Goal: Information Seeking & Learning: Find specific fact

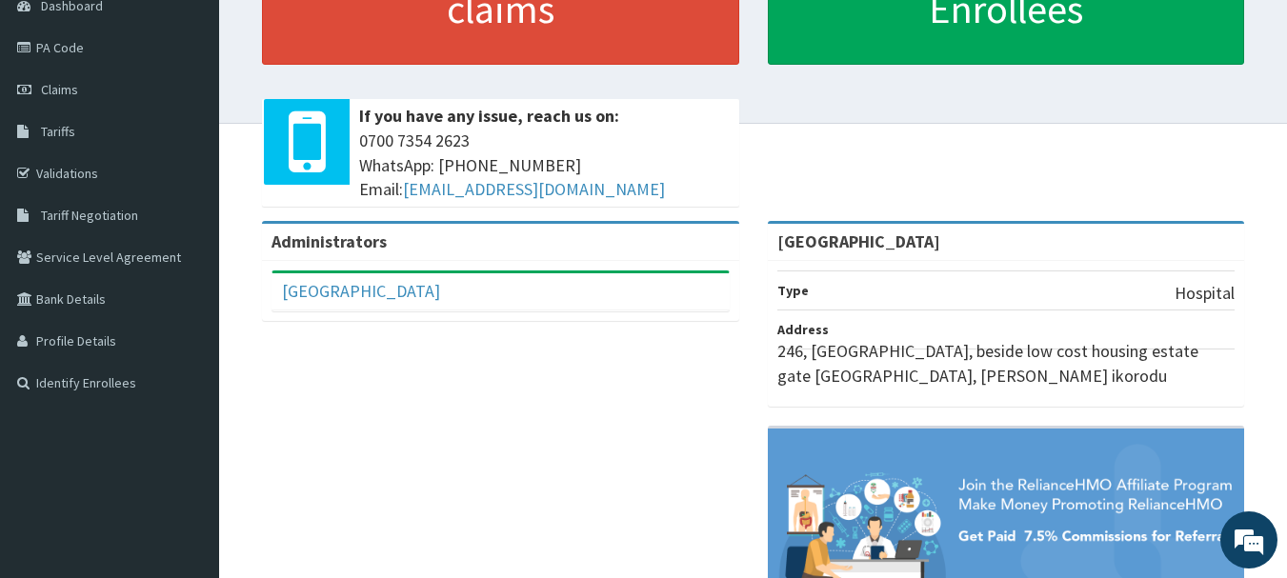
scroll to position [203, 0]
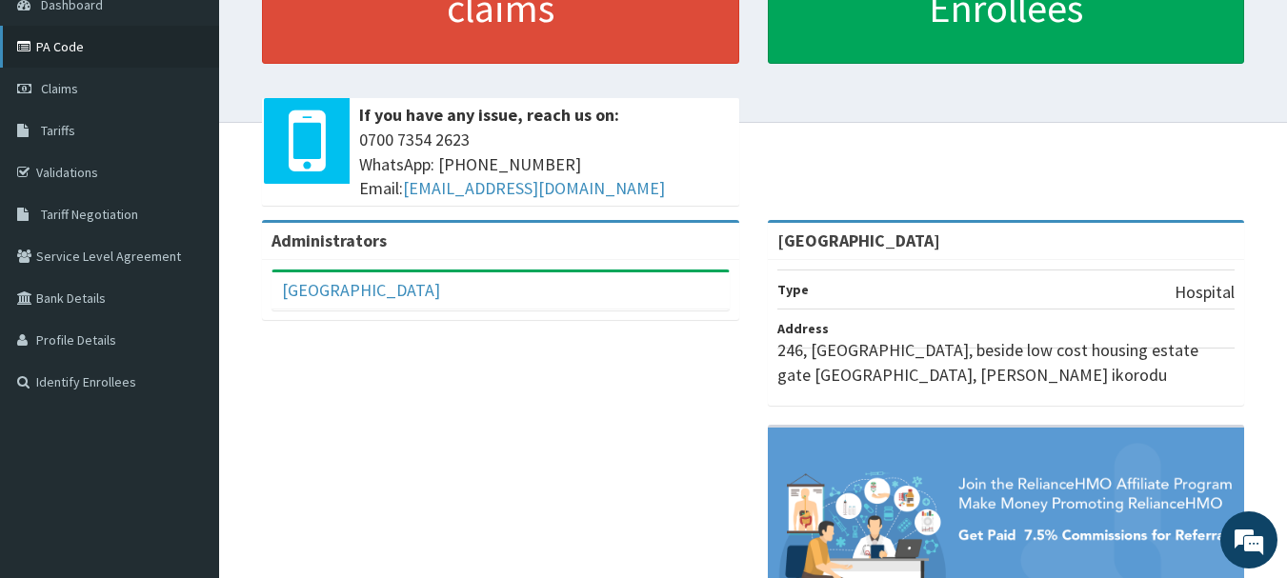
click at [40, 50] on link "PA Code" at bounding box center [109, 47] width 219 height 42
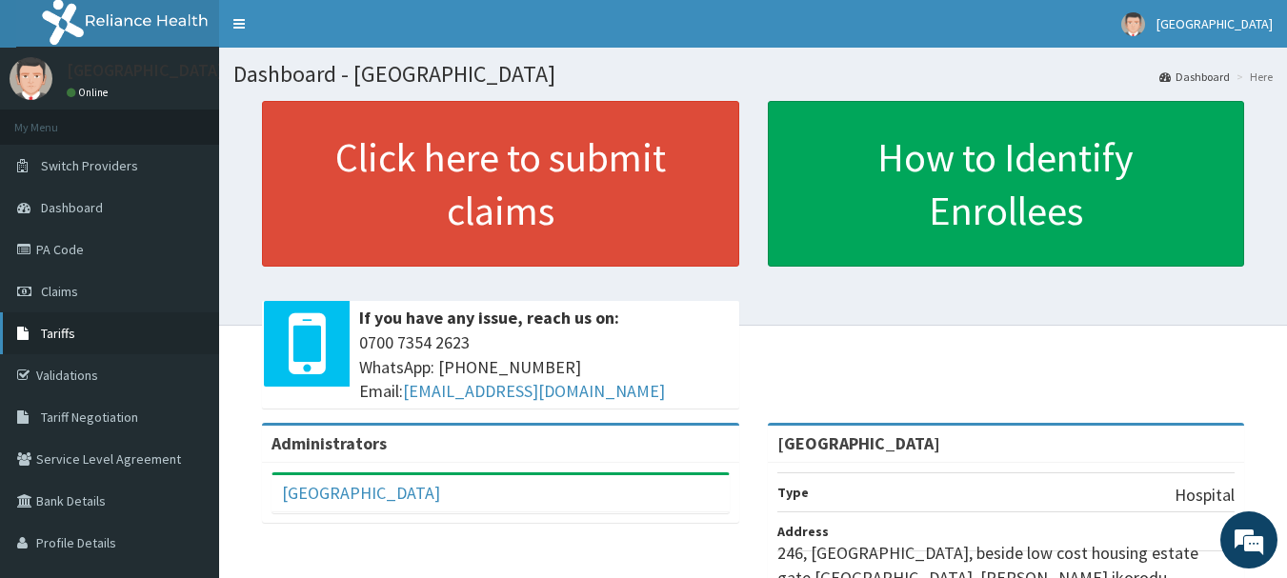
click at [75, 333] on link "Tariffs" at bounding box center [109, 334] width 219 height 42
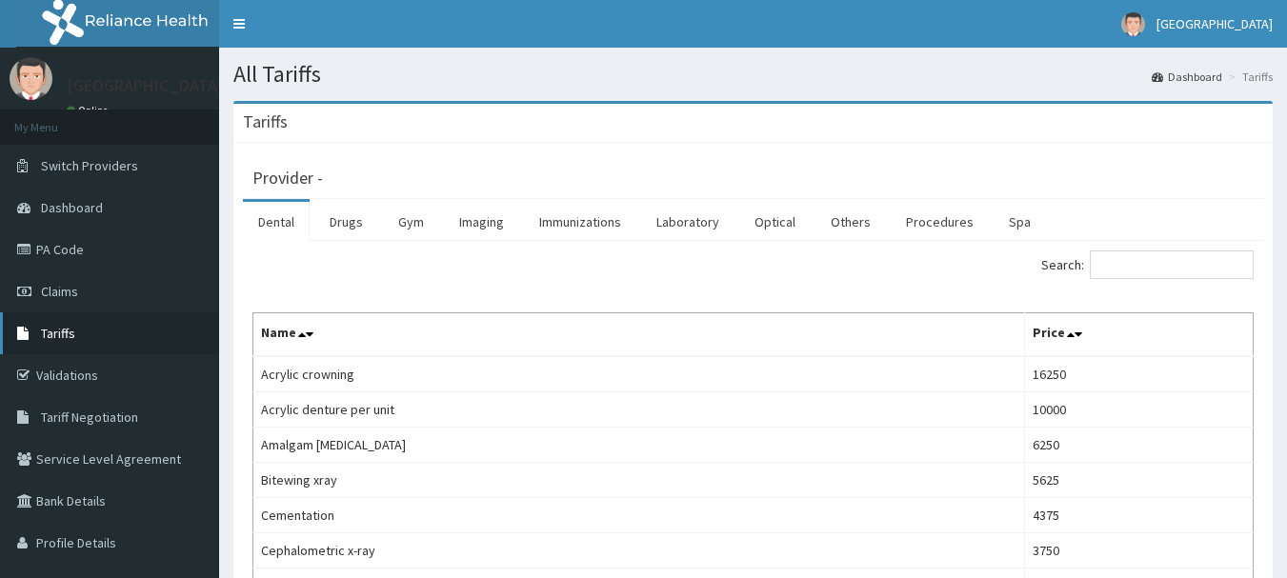
click at [55, 333] on span "Tariffs" at bounding box center [58, 333] width 34 height 17
click at [362, 216] on link "Drugs" at bounding box center [346, 222] width 64 height 40
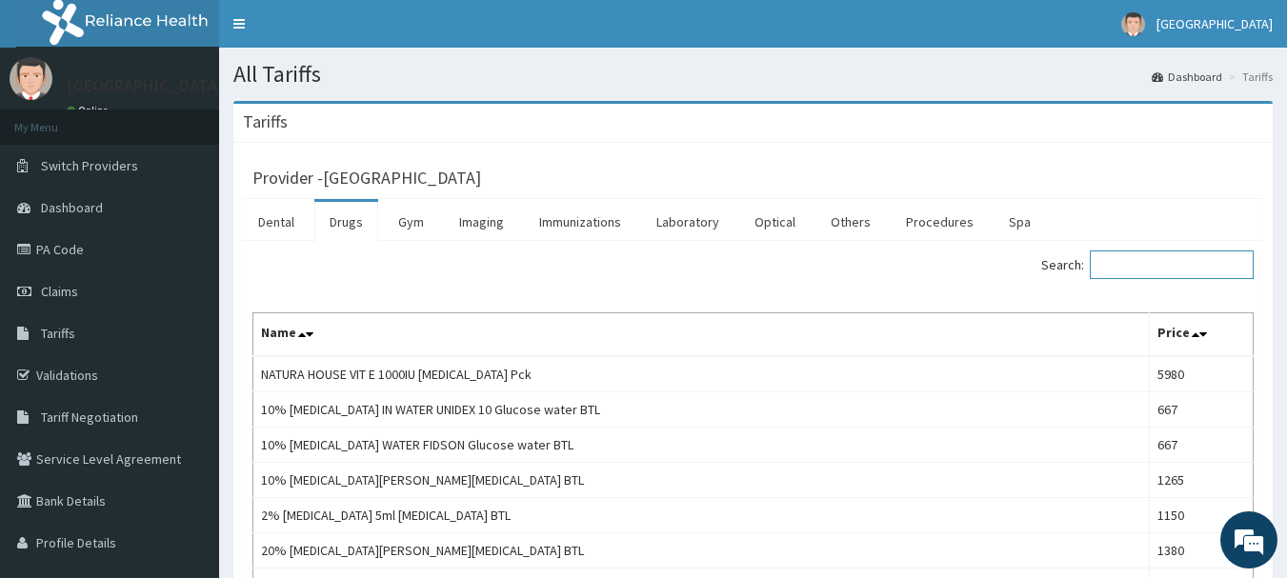
click at [1145, 272] on input "Search:" at bounding box center [1172, 265] width 164 height 29
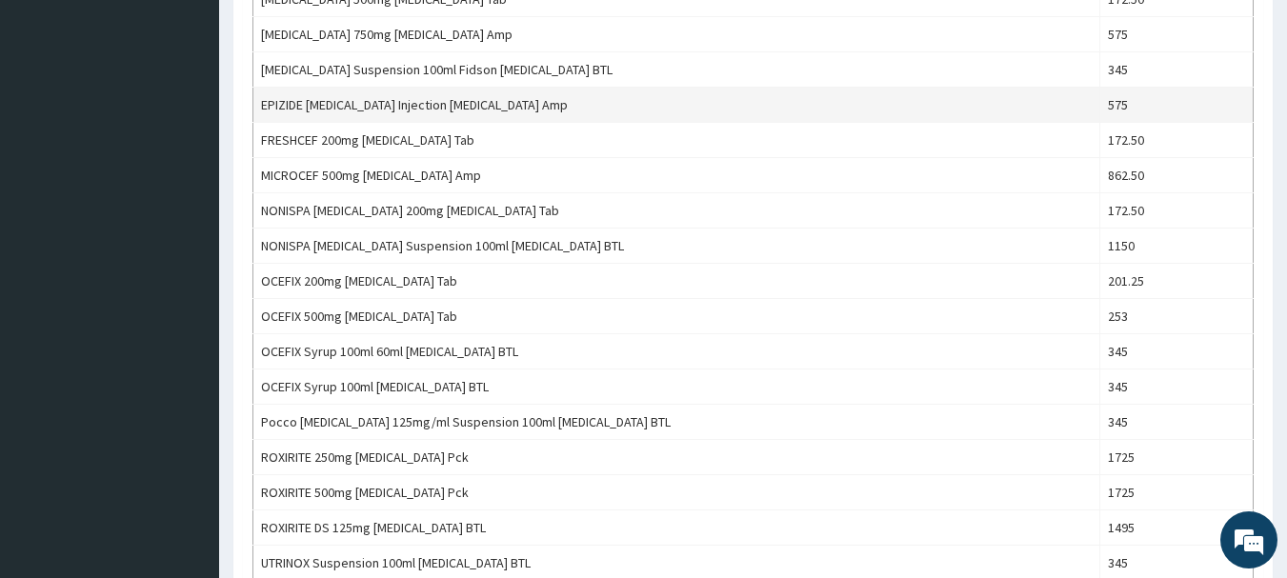
scroll to position [626, 0]
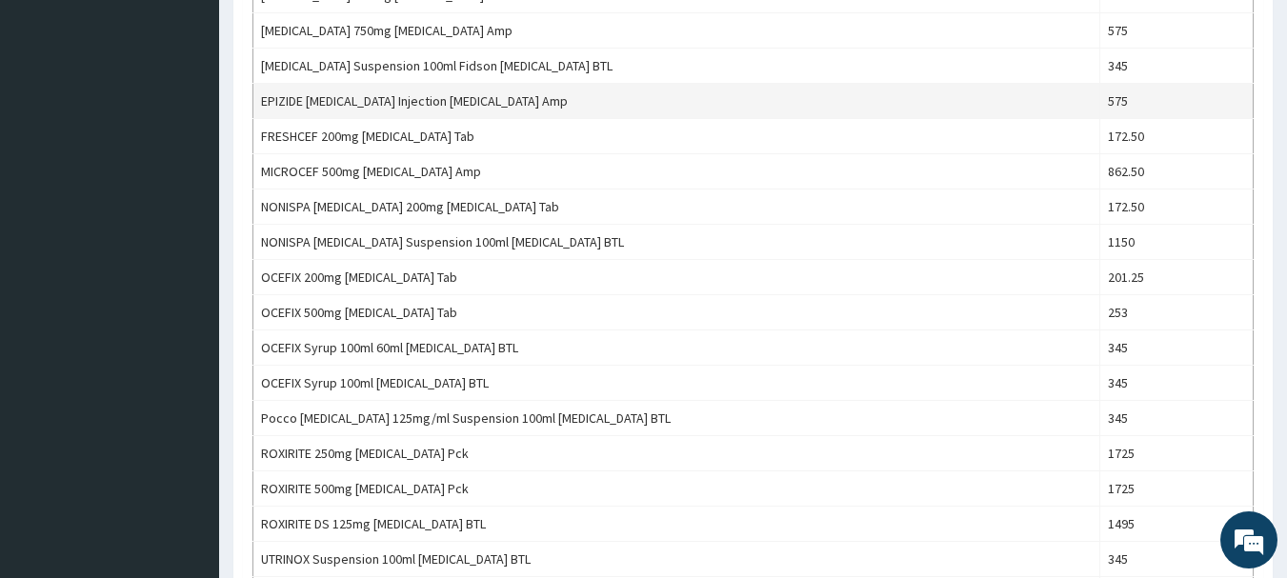
type input "cefurox"
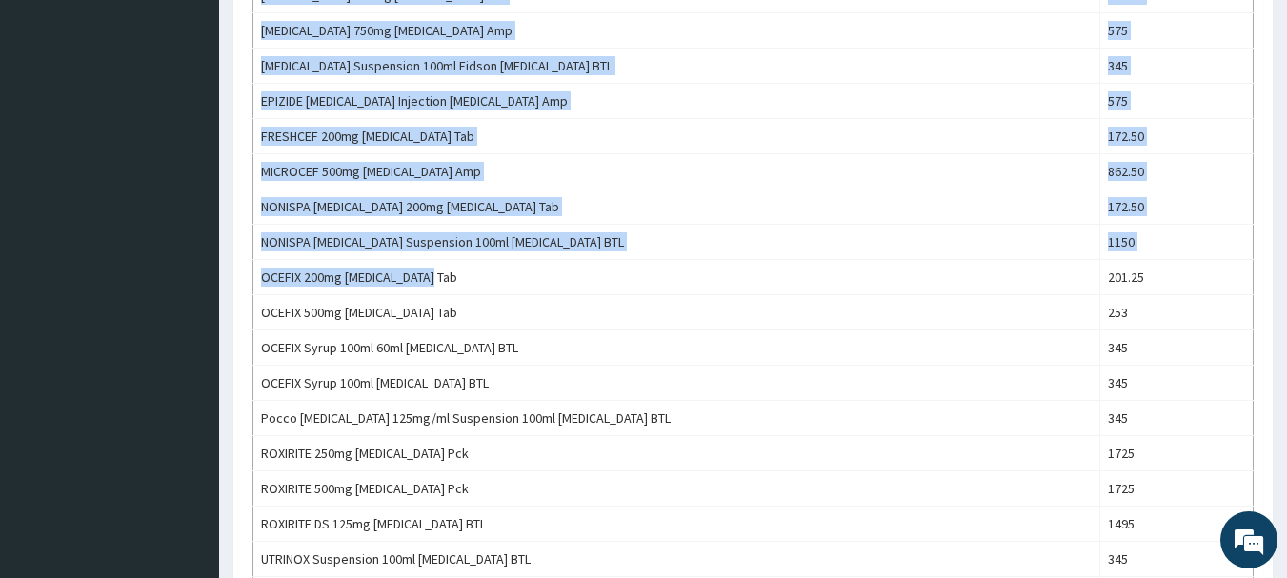
drag, startPoint x: 432, startPoint y: 293, endPoint x: 605, endPoint y: -47, distance: 381.8
click at [605, 0] on html "R EL Toggle navigation Adia Hospital Adia Hospital - adiahosp.billing@gmail.com…" at bounding box center [643, 130] width 1287 height 1513
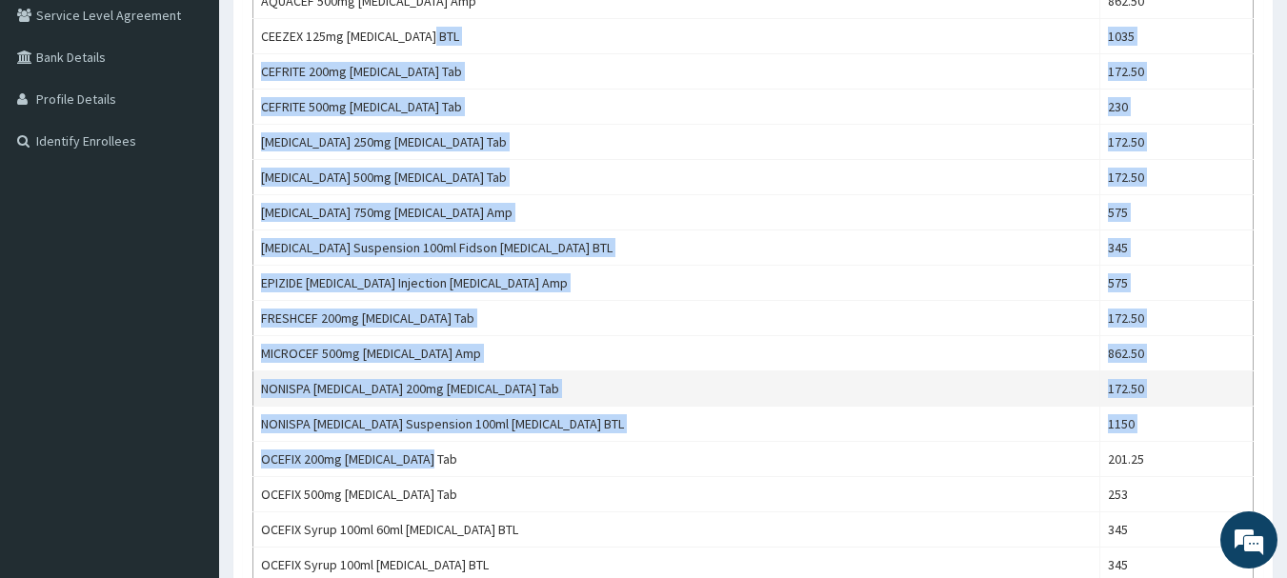
click at [914, 394] on td "NONISPA CEFUROXIME 200mg Cefuroxime Tab" at bounding box center [676, 389] width 847 height 35
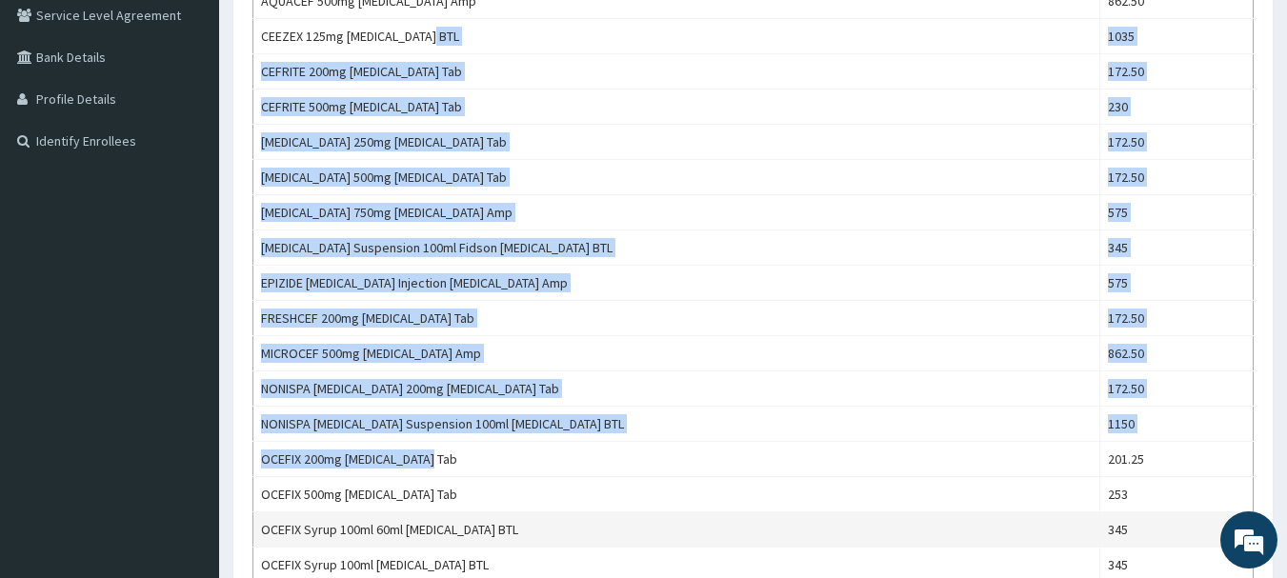
click at [834, 532] on td "OCEFIX Syrup 100ml 60ml Cefuroxime BTL" at bounding box center [676, 530] width 847 height 35
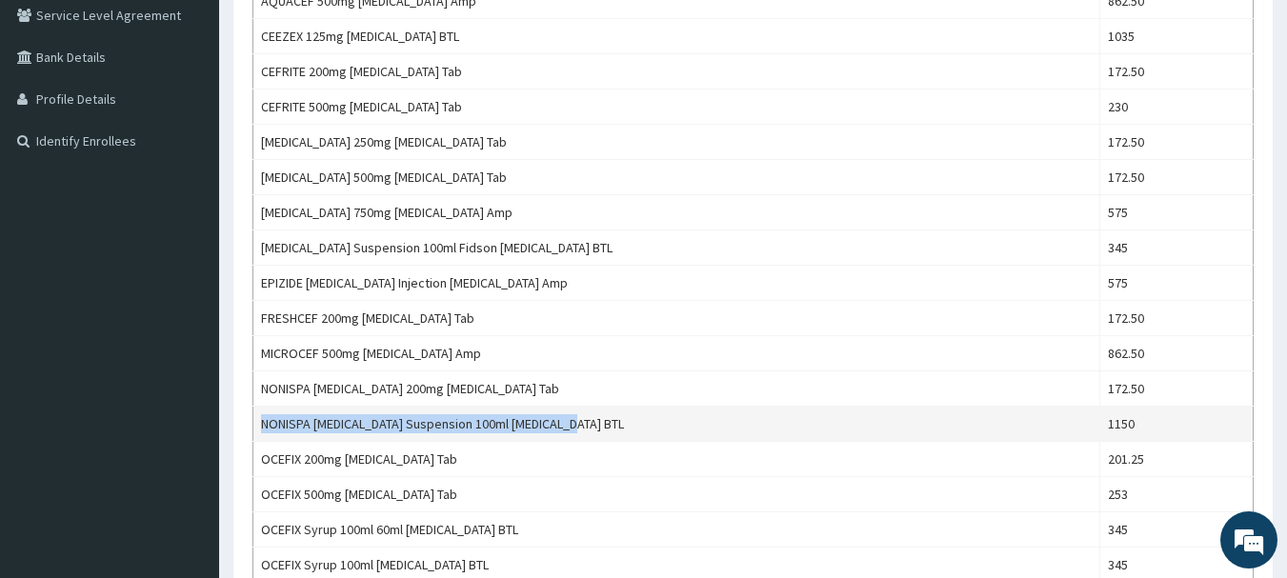
drag, startPoint x: 263, startPoint y: 425, endPoint x: 607, endPoint y: 421, distance: 344.0
click at [607, 421] on td "NONISPA CEFUROXIME Suspension 100ml Cefuroxime BTL" at bounding box center [676, 424] width 847 height 35
copy td "NONISPA CEFUROXIME Suspension 100ml Cefuroxime BTL"
